Goal: Information Seeking & Learning: Find specific page/section

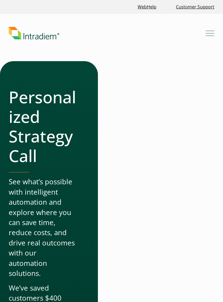
click at [201, 31] on link "Link to homepage of Intradiem" at bounding box center [107, 33] width 197 height 12
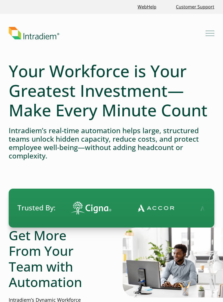
click at [168, 3] on ul "WebHelp Customer Support" at bounding box center [112, 7] width 210 height 12
click at [194, 2] on link "Customer Support" at bounding box center [194, 7] width 43 height 12
click at [197, 2] on link "Customer Support" at bounding box center [194, 7] width 43 height 12
